Goal: Task Accomplishment & Management: Manage account settings

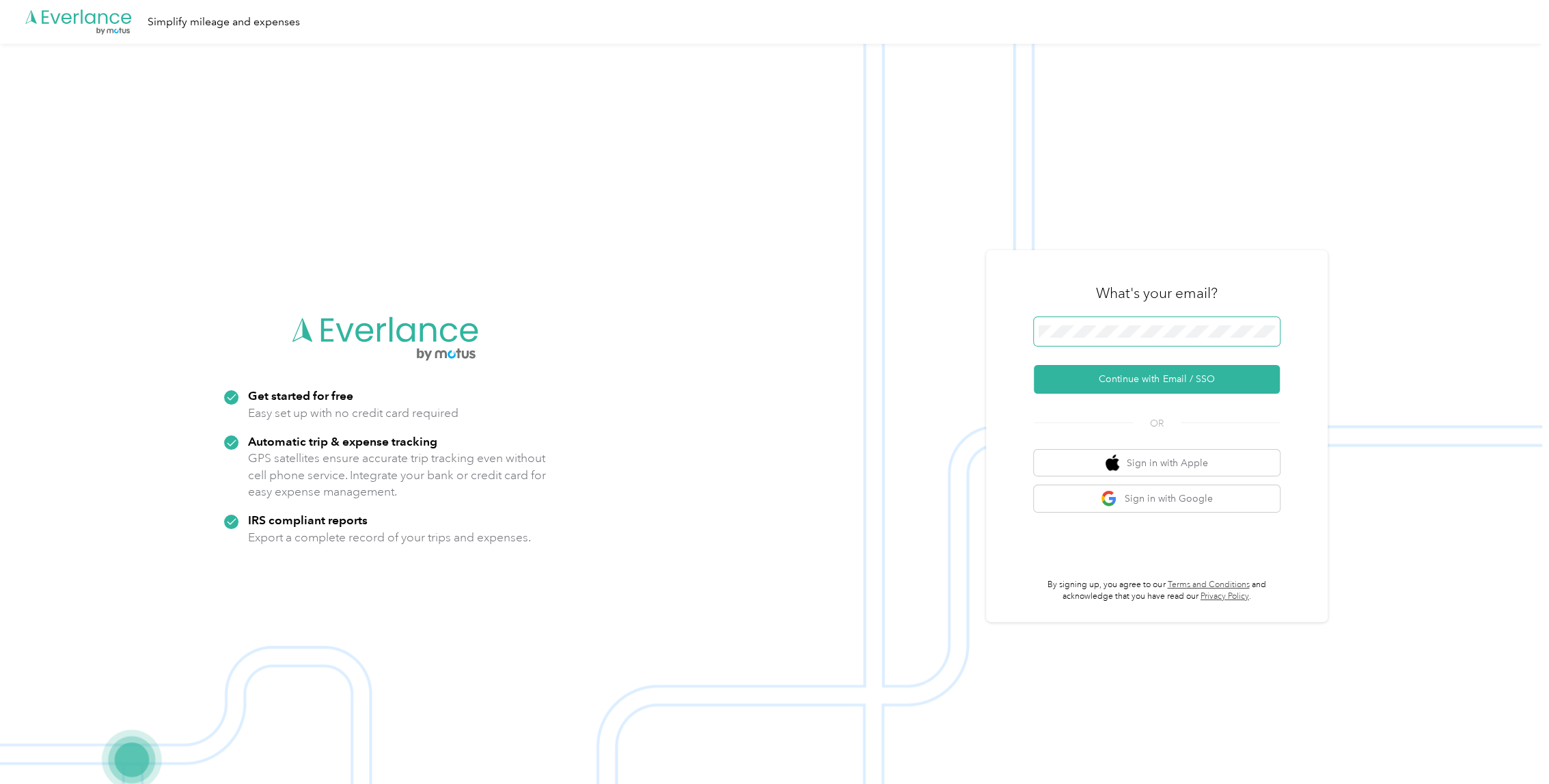
click at [1214, 340] on span at bounding box center [1157, 331] width 246 height 29
click at [1214, 322] on span at bounding box center [1157, 331] width 246 height 29
click at [1172, 382] on button "Continue with Email / SSO" at bounding box center [1157, 379] width 246 height 29
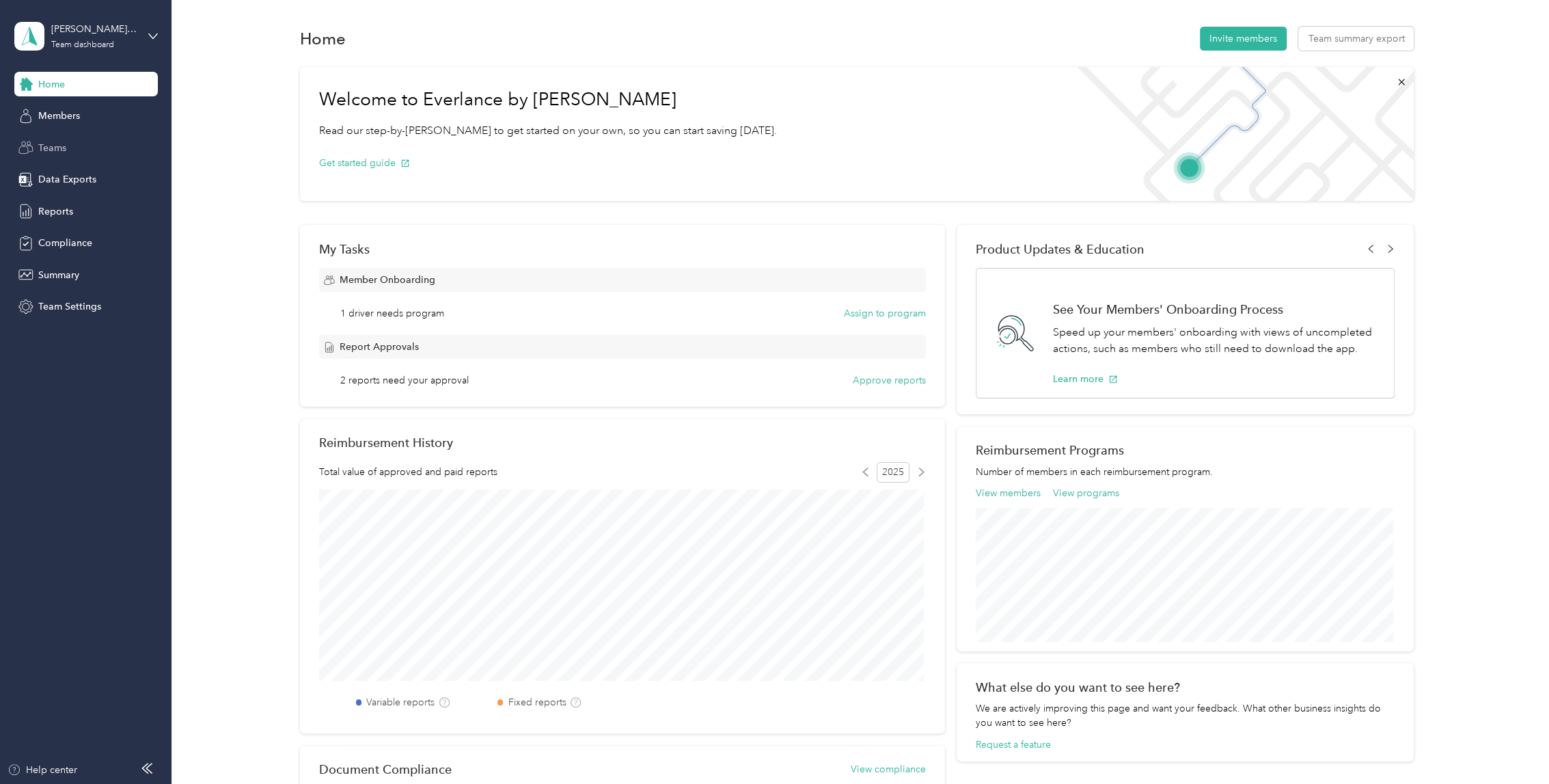
click at [60, 144] on span "Teams" at bounding box center [52, 148] width 28 height 14
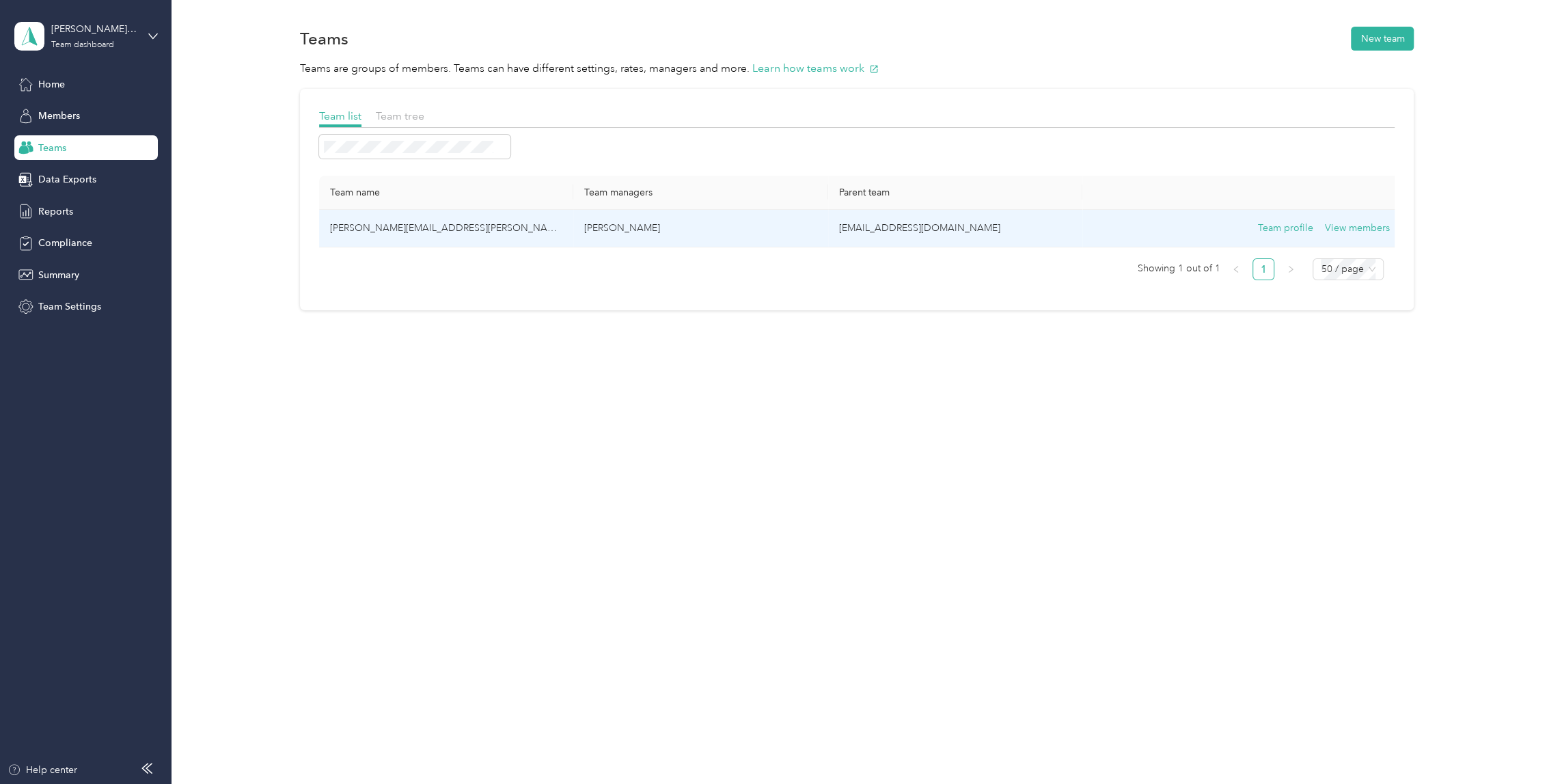
click at [369, 223] on td "[PERSON_NAME][EMAIL_ADDRESS][PERSON_NAME][DOMAIN_NAME]" at bounding box center [446, 228] width 254 height 37
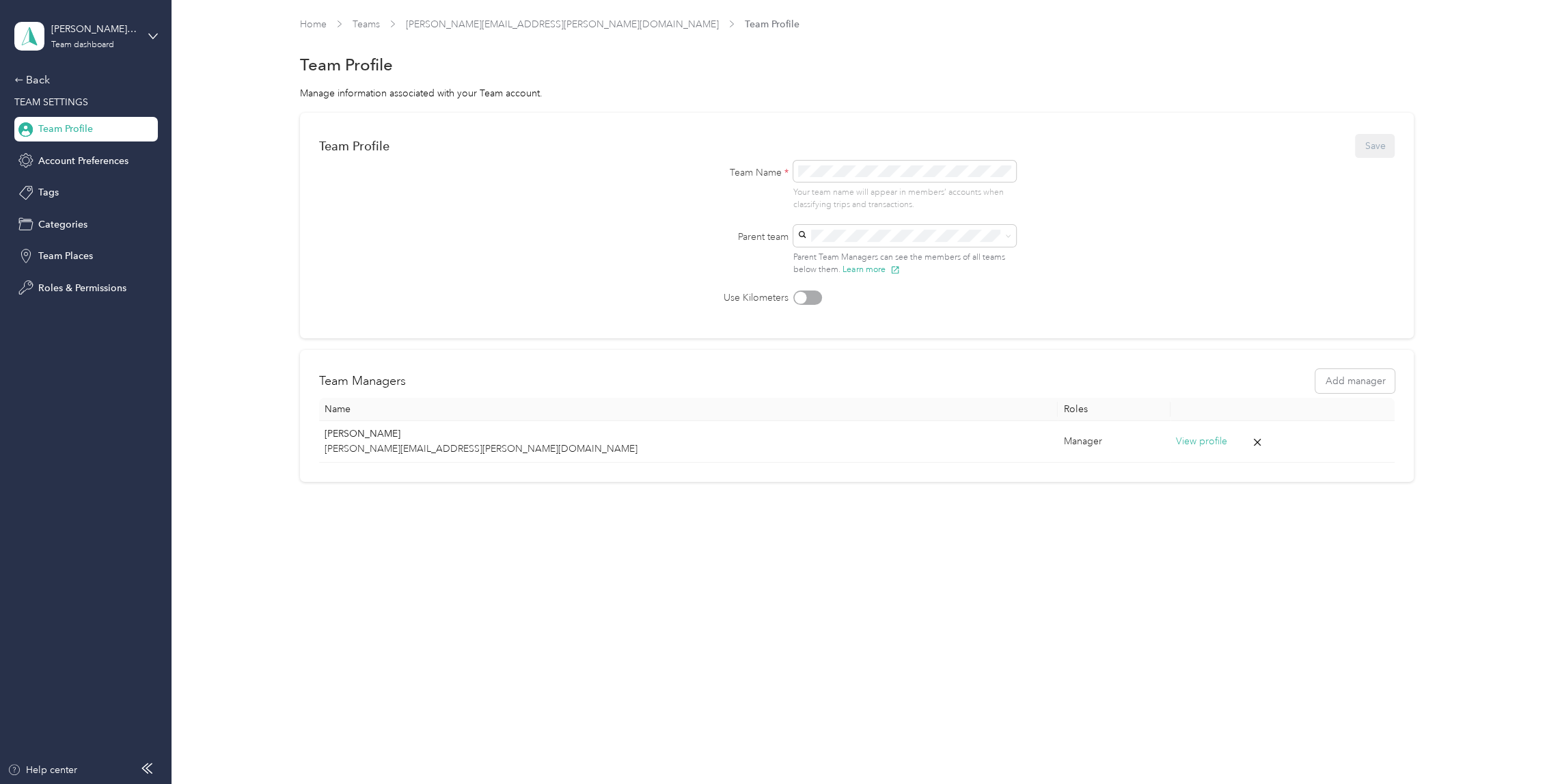
click at [11, 30] on aside "[PERSON_NAME][EMAIL_ADDRESS][PERSON_NAME][DOMAIN_NAME] Team dashboard Back TEAM…" at bounding box center [85, 392] width 172 height 784
click at [22, 31] on icon at bounding box center [30, 37] width 21 height 19
click at [314, 18] on link "Home" at bounding box center [313, 24] width 27 height 11
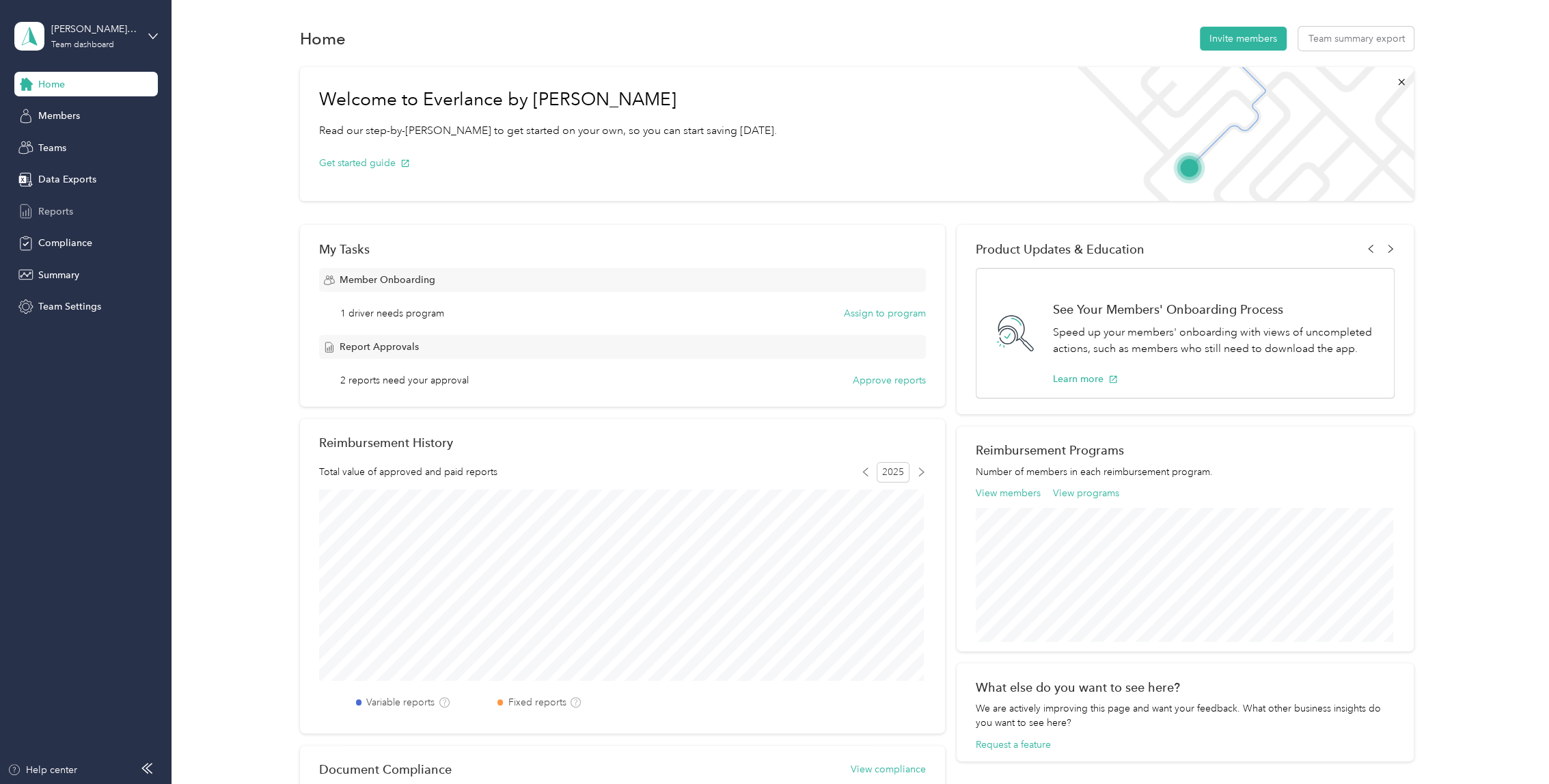
click at [57, 214] on span "Reports" at bounding box center [56, 212] width 35 height 14
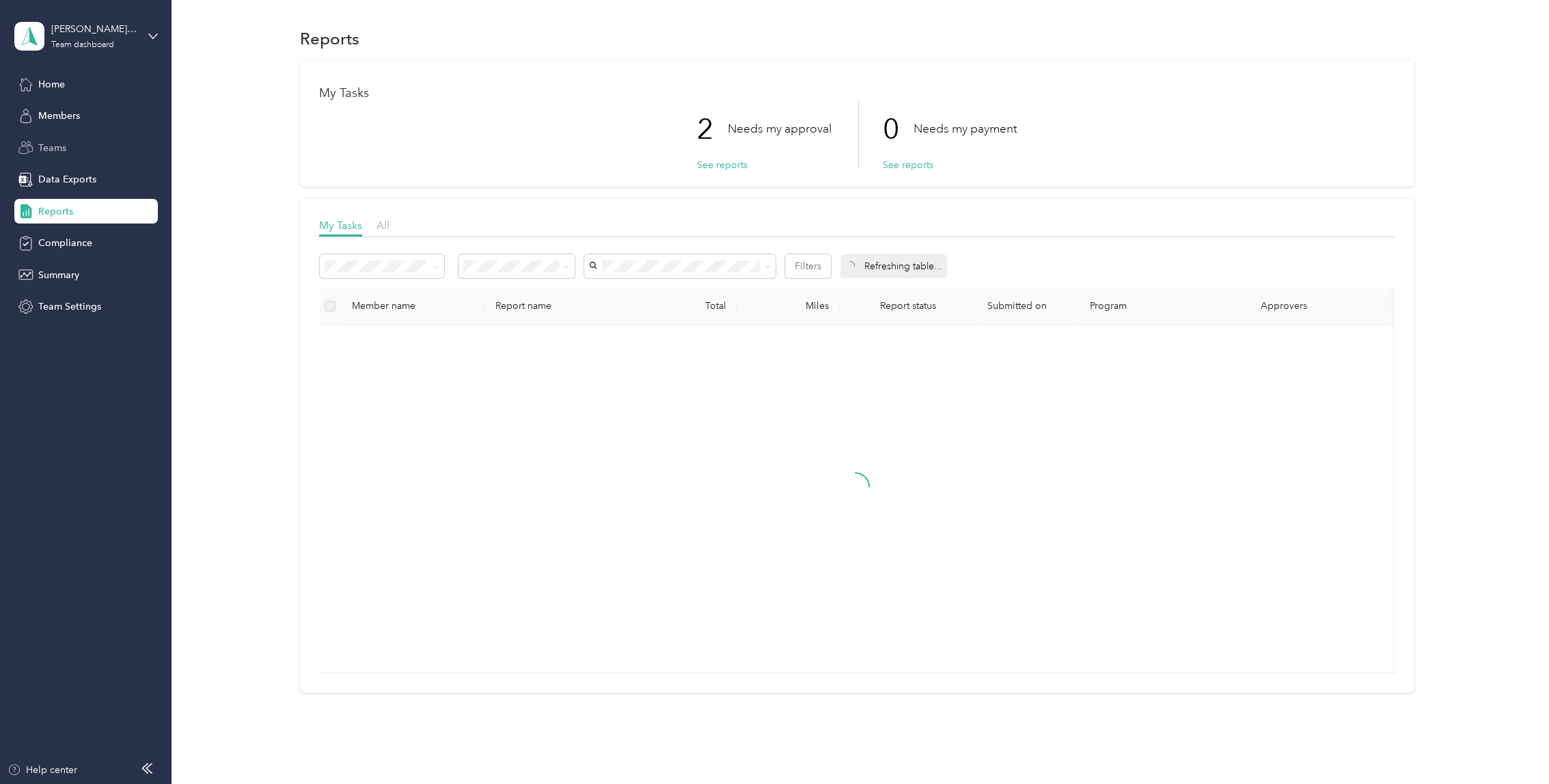
click at [60, 145] on span "Teams" at bounding box center [52, 148] width 28 height 14
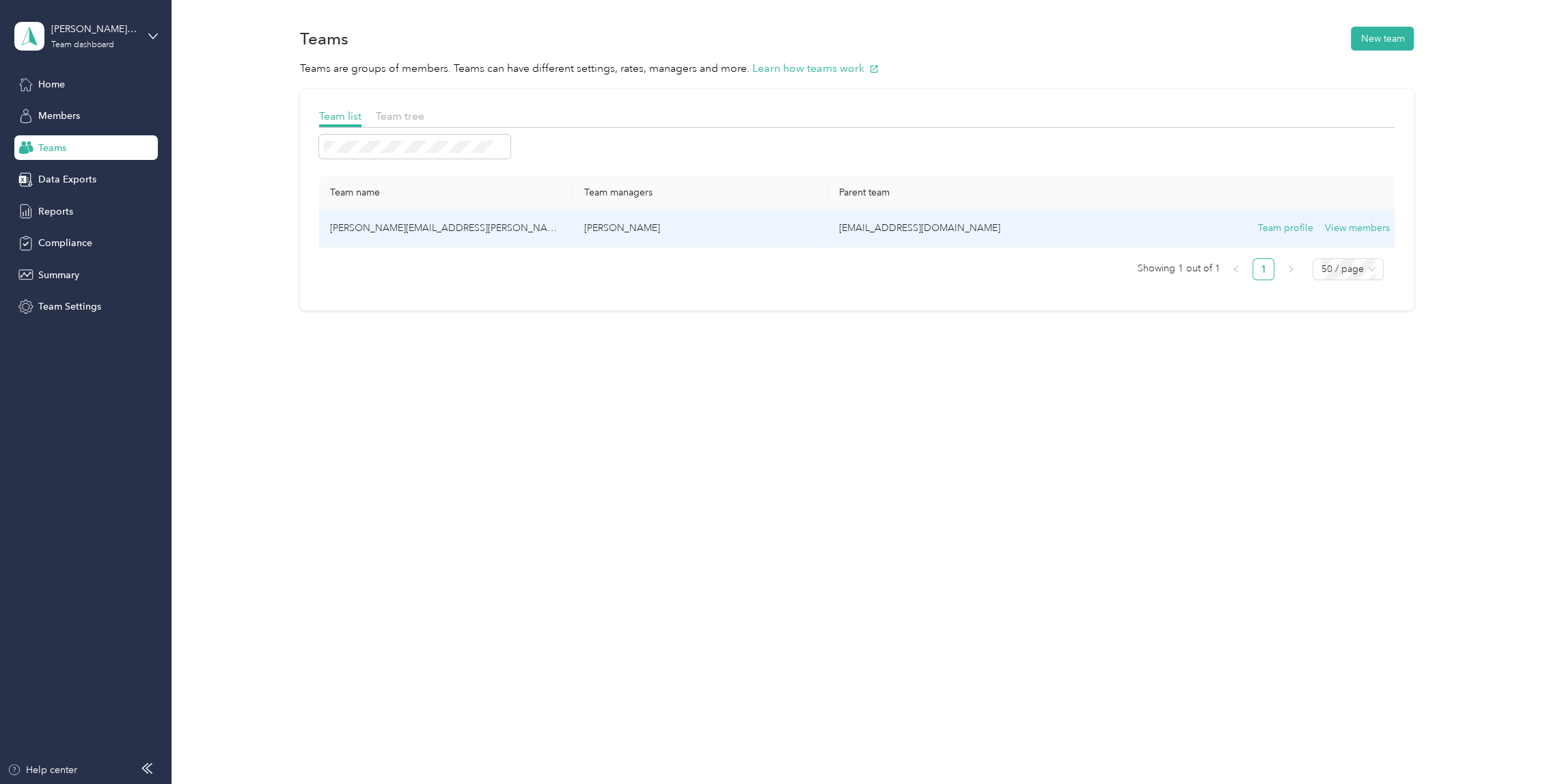
click at [389, 224] on td "[PERSON_NAME][EMAIL_ADDRESS][PERSON_NAME][DOMAIN_NAME]" at bounding box center [446, 228] width 254 height 37
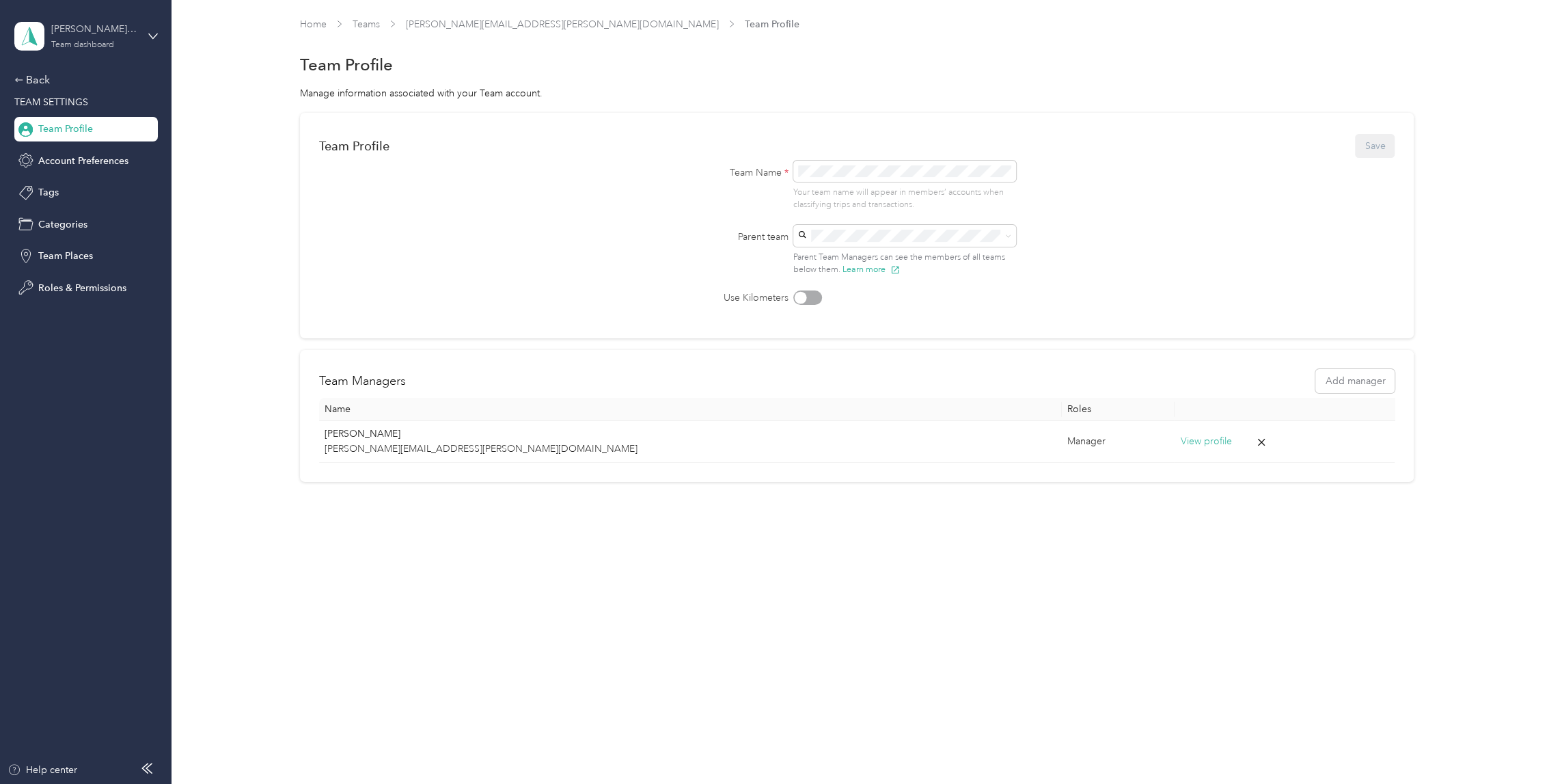
click at [104, 27] on div "[PERSON_NAME][EMAIL_ADDRESS][PERSON_NAME][DOMAIN_NAME]" at bounding box center [94, 29] width 85 height 14
click at [94, 113] on div "Team dashboard" at bounding box center [235, 112] width 423 height 24
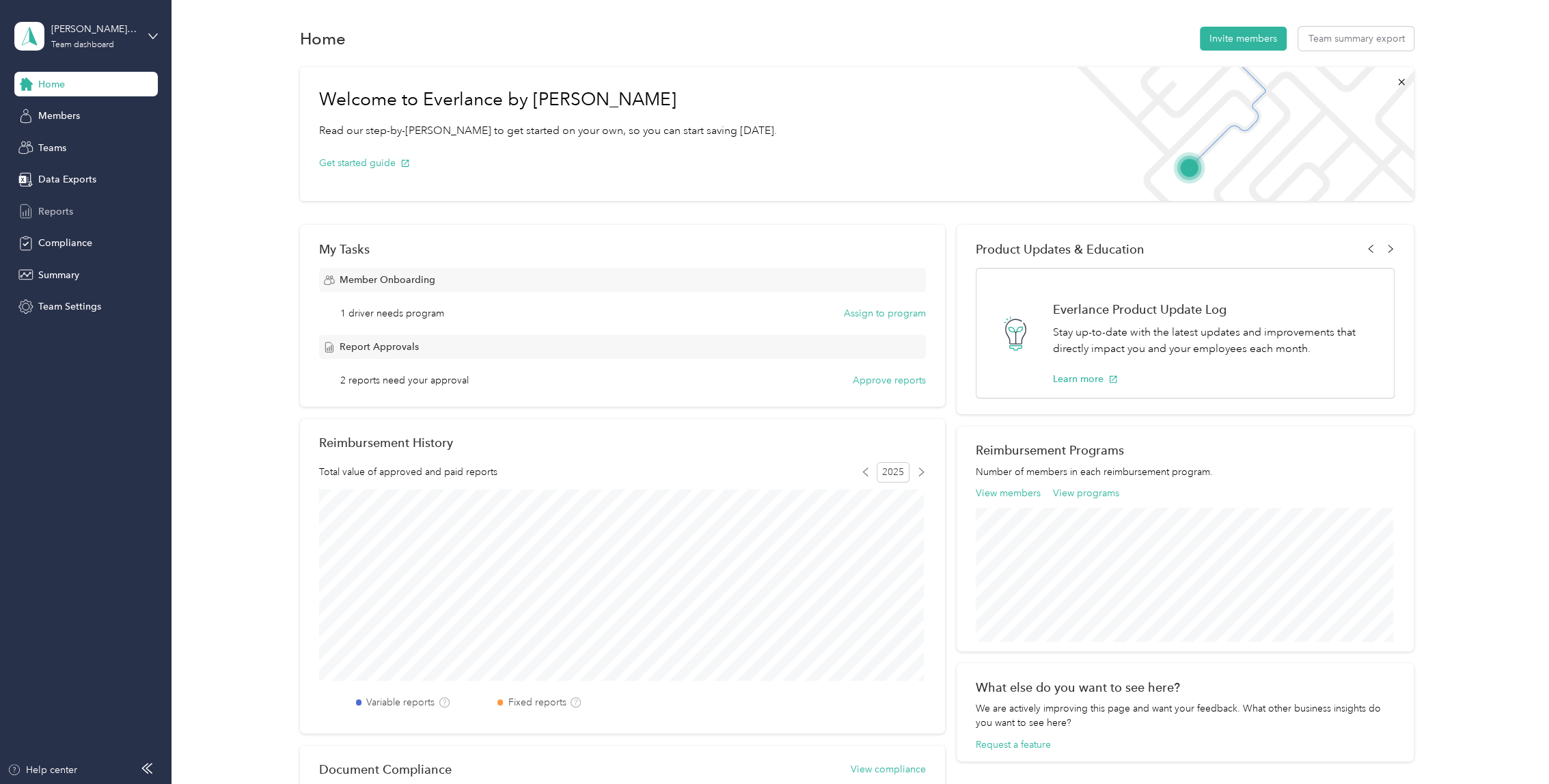
click at [61, 208] on span "Reports" at bounding box center [56, 212] width 35 height 14
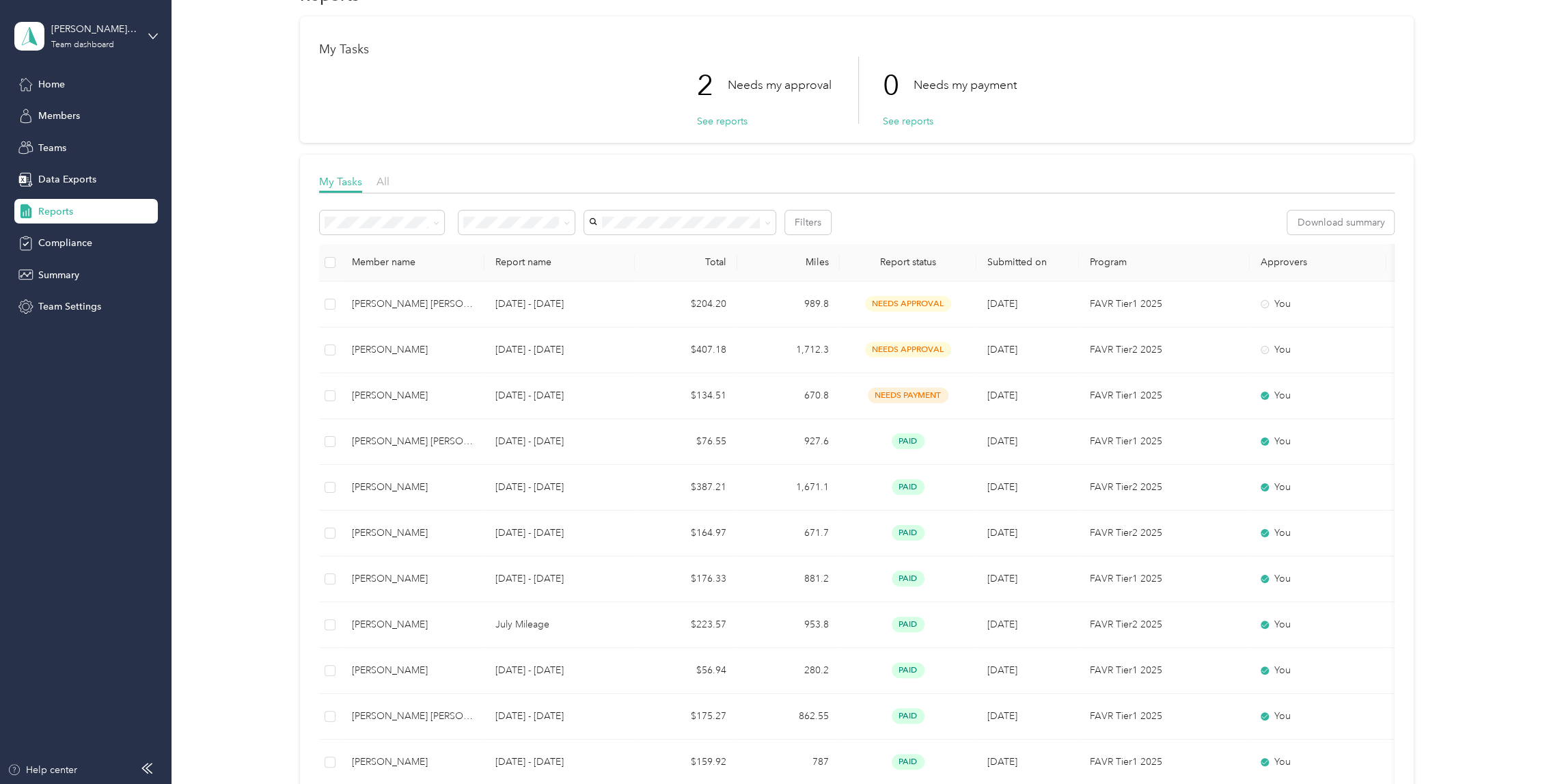
scroll to position [68, 0]
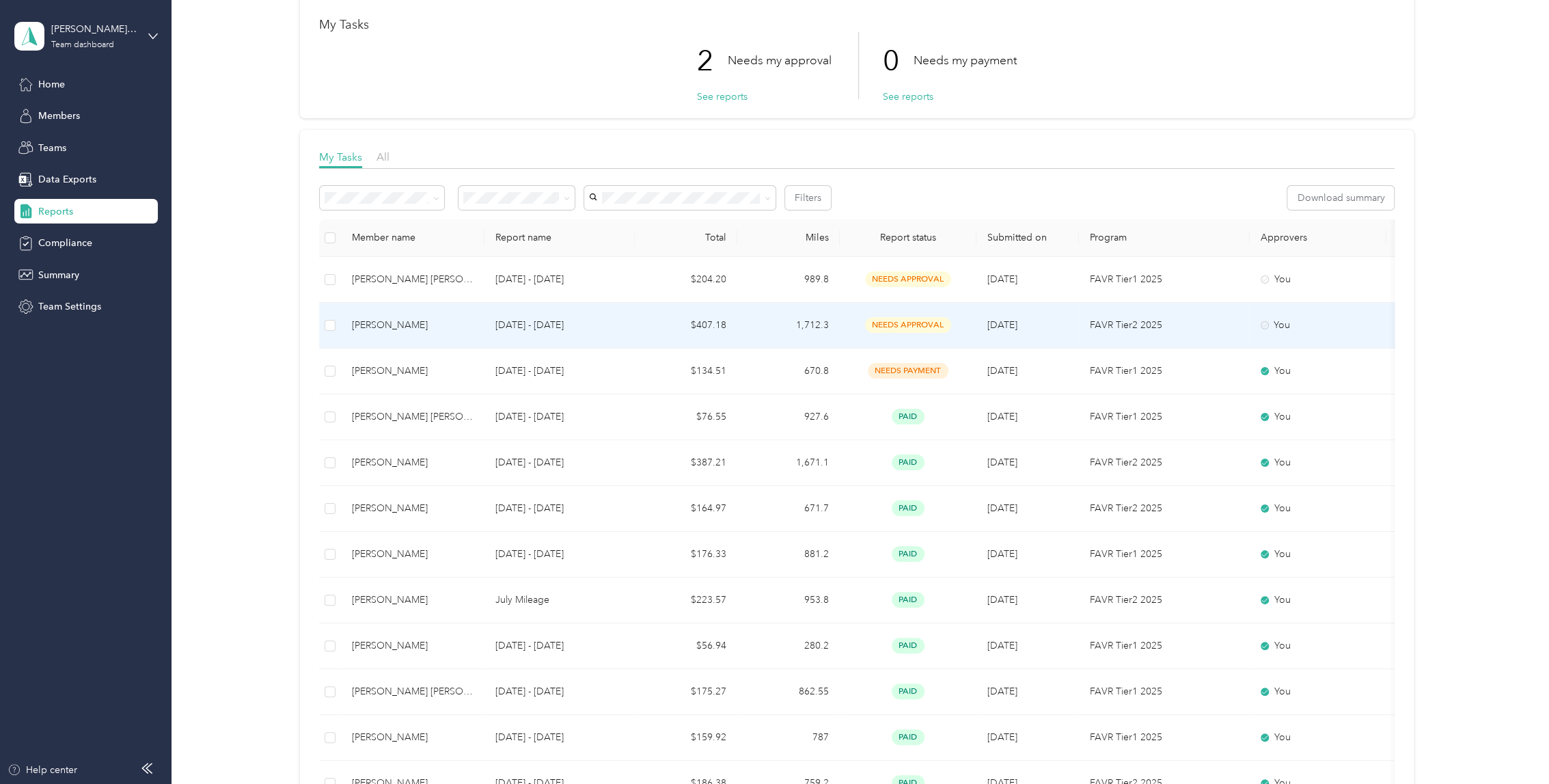
click at [443, 323] on div "[PERSON_NAME]" at bounding box center [413, 325] width 122 height 15
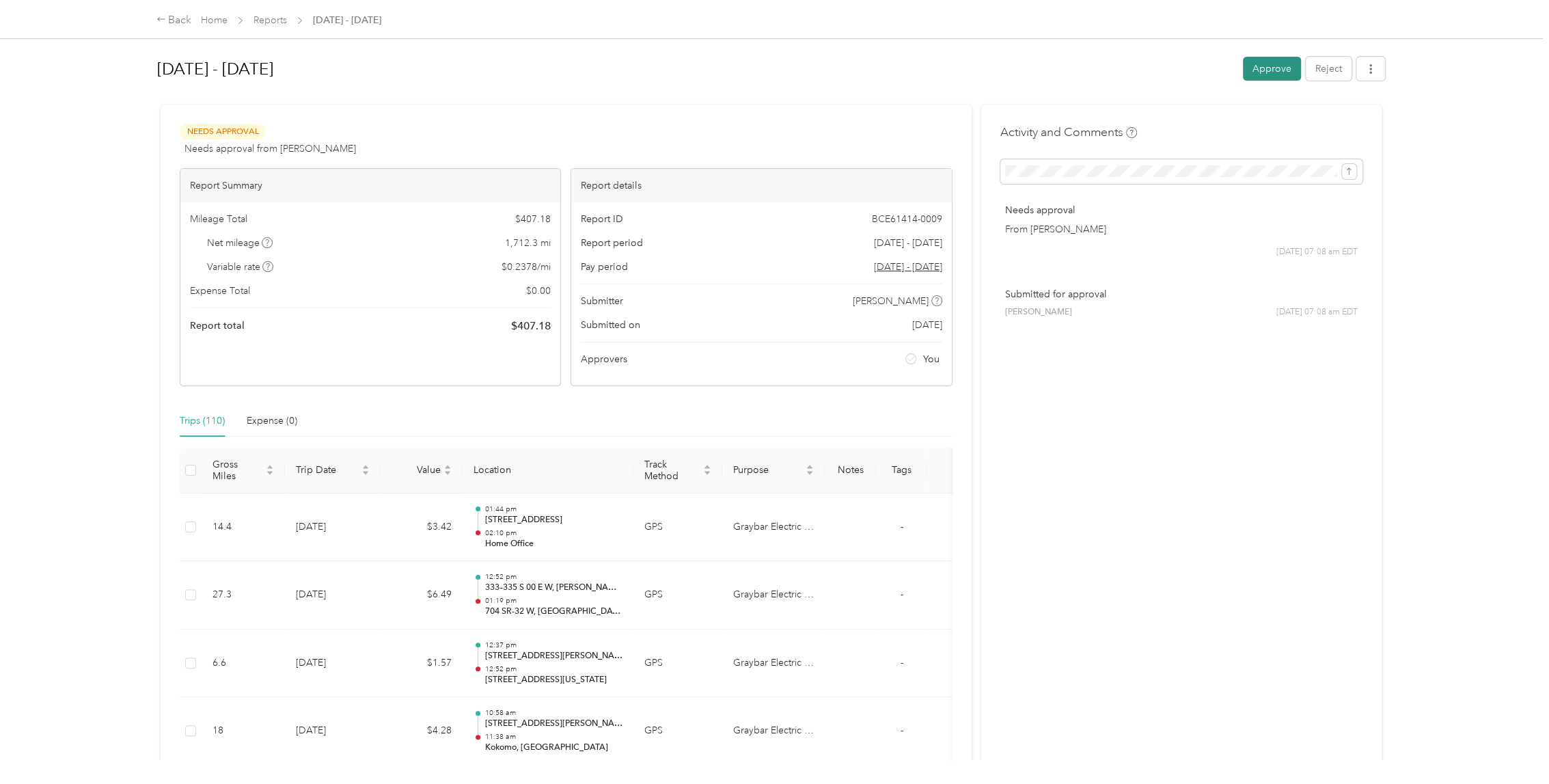
click at [1258, 66] on button "Approve" at bounding box center [1272, 68] width 58 height 24
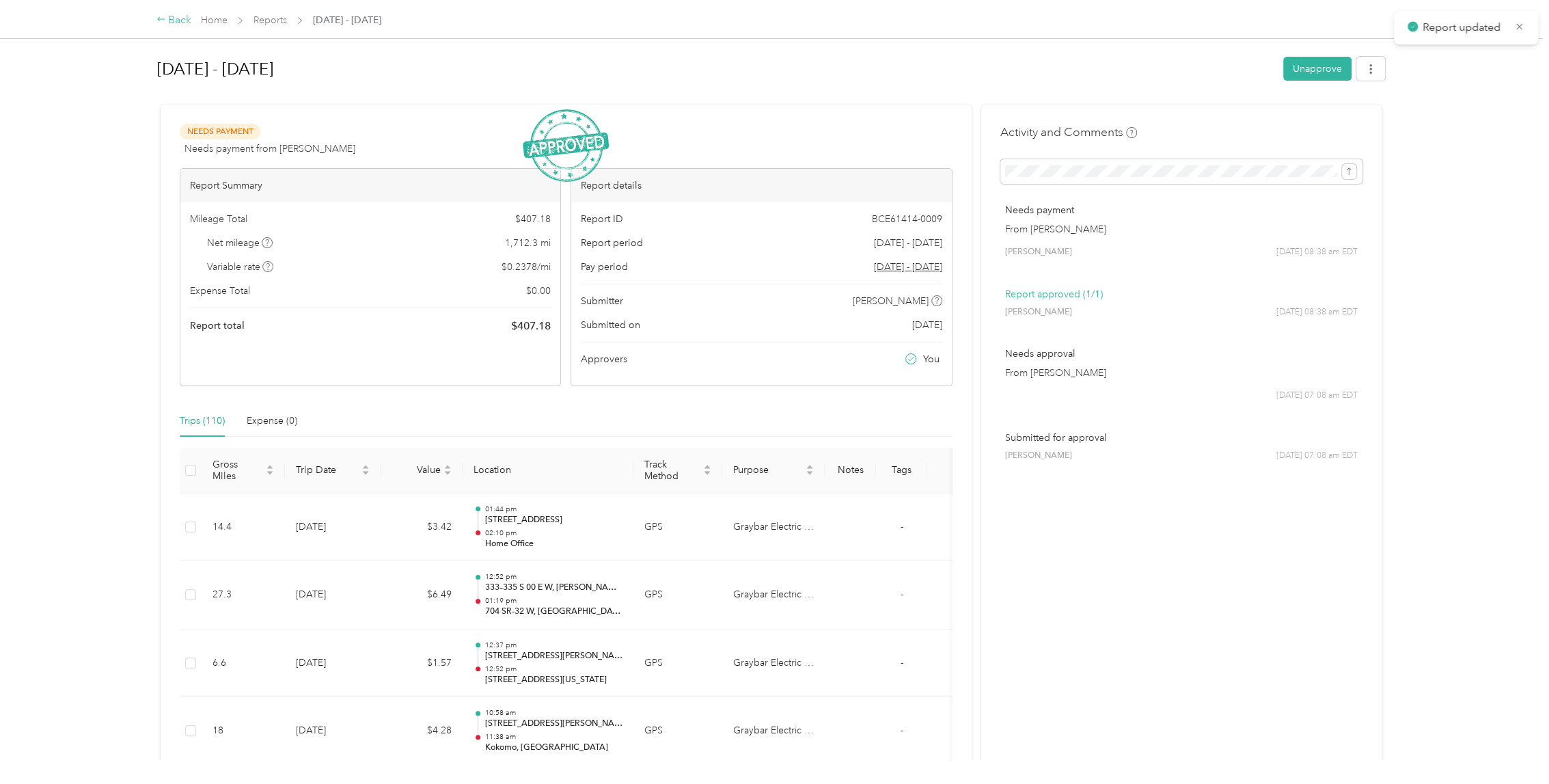
click at [167, 17] on div "Back" at bounding box center [174, 20] width 36 height 17
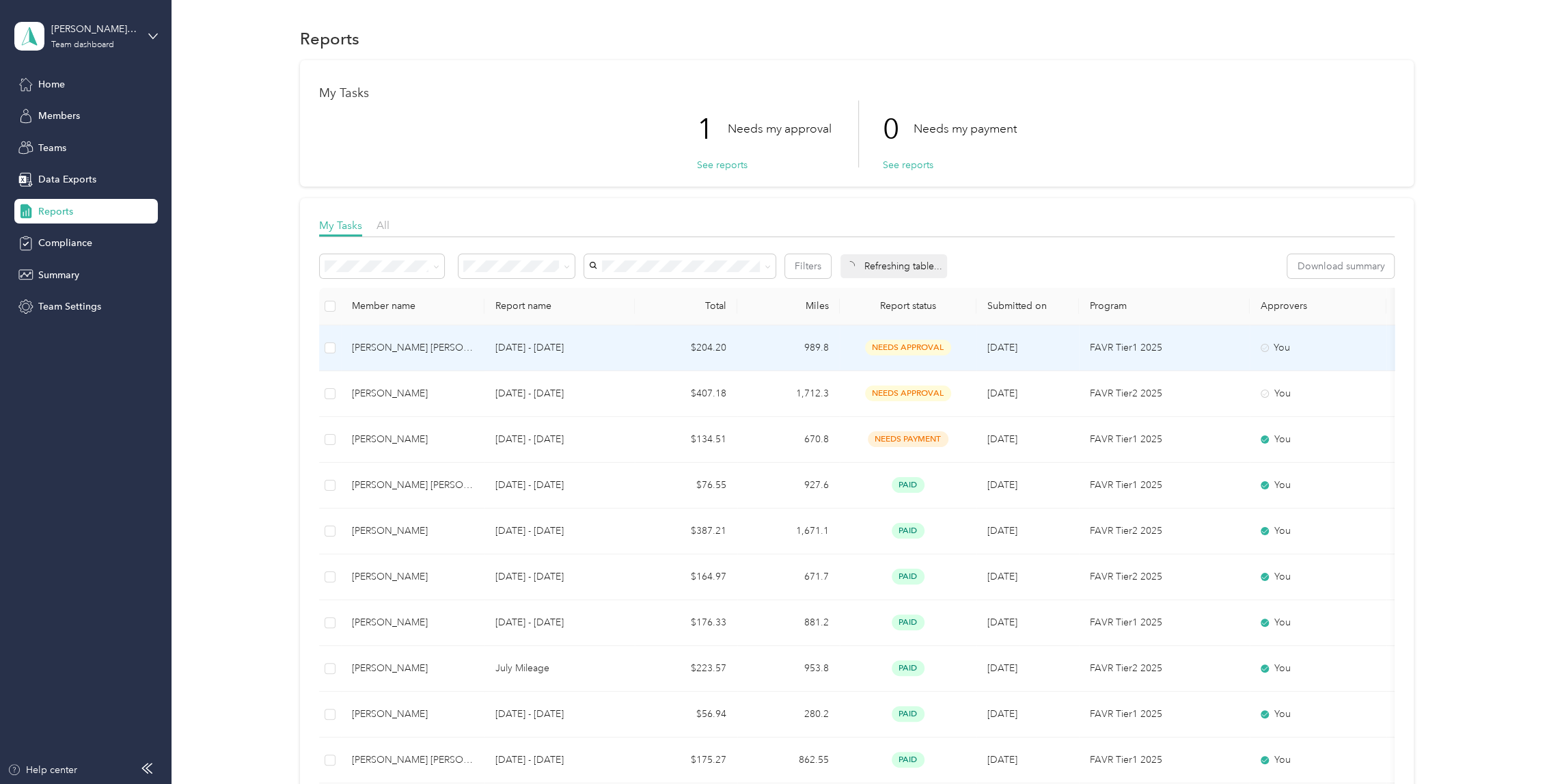
click at [445, 344] on div "[PERSON_NAME] [PERSON_NAME]" at bounding box center [413, 348] width 122 height 15
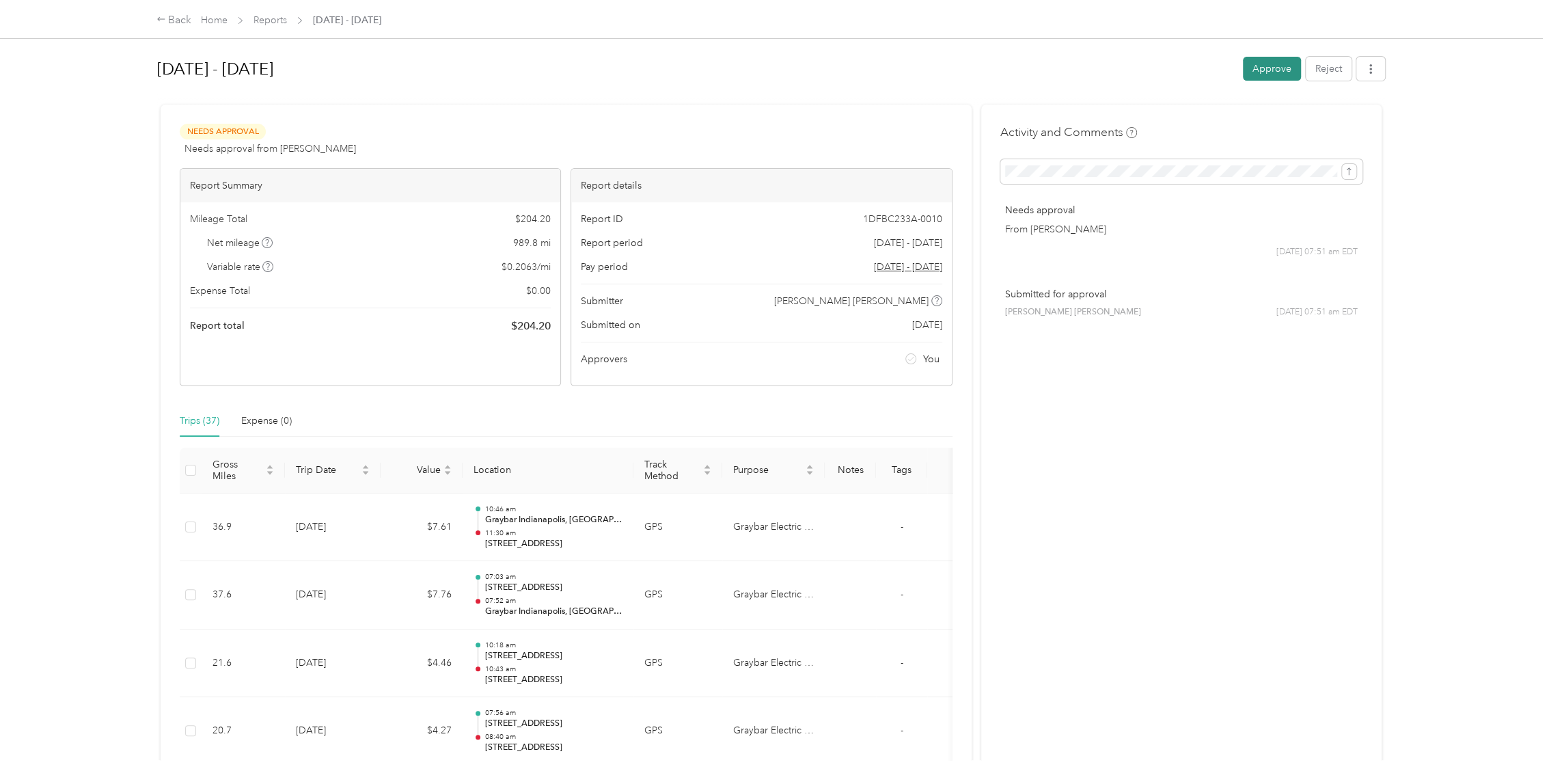
click at [1281, 66] on button "Approve" at bounding box center [1272, 68] width 58 height 24
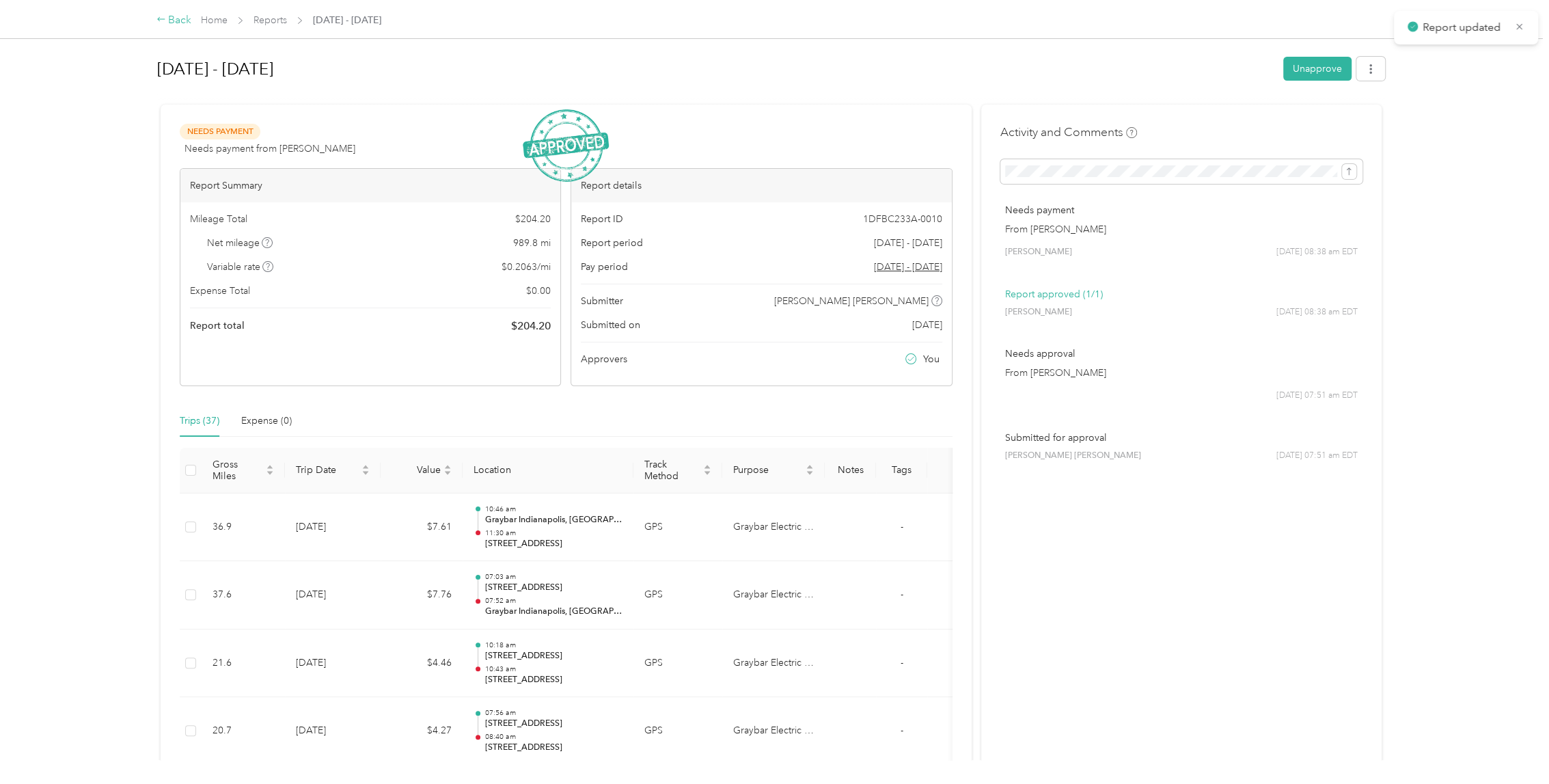
click at [191, 21] on div "Back" at bounding box center [174, 20] width 36 height 17
